Goal: Navigation & Orientation: Understand site structure

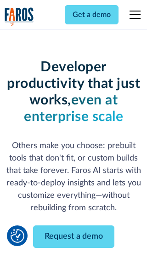
scroll to position [110, 0]
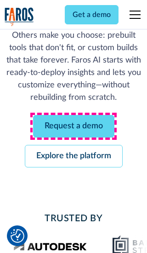
click at [73, 126] on link "Request a demo" at bounding box center [73, 126] width 81 height 23
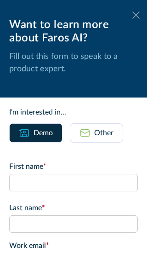
click at [136, 15] on icon at bounding box center [135, 14] width 7 height 7
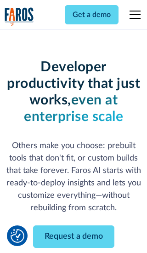
scroll to position [140, 0]
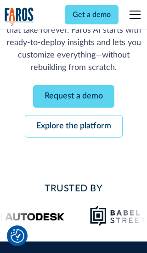
click at [73, 126] on link "Explore the platform" at bounding box center [74, 126] width 98 height 23
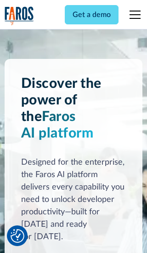
scroll to position [6898, 0]
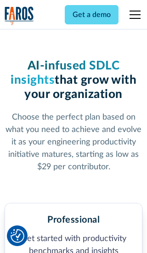
scroll to position [1423, 0]
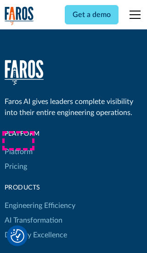
click at [18, 144] on link "Platform" at bounding box center [19, 151] width 28 height 15
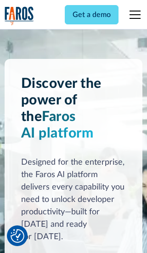
scroll to position [7193, 0]
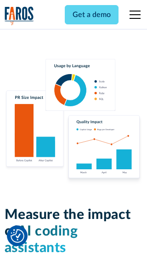
scroll to position [5677, 0]
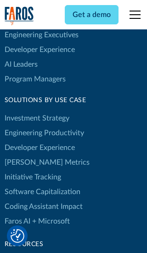
click at [28, 155] on link "[PERSON_NAME] Metrics" at bounding box center [47, 162] width 85 height 15
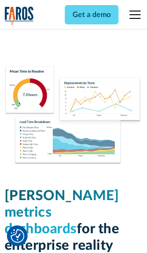
scroll to position [4021, 0]
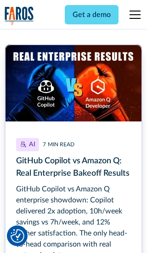
scroll to position [4139, 0]
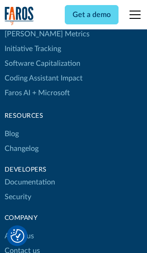
click at [21, 141] on link "Changelog" at bounding box center [22, 148] width 34 height 15
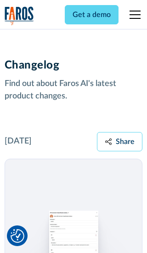
scroll to position [11092, 0]
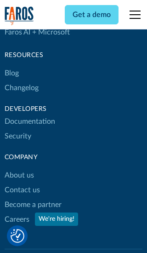
click at [19, 168] on link "About us" at bounding box center [19, 175] width 29 height 15
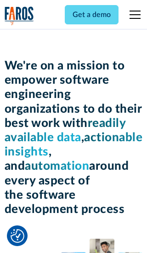
scroll to position [3167, 0]
